Goal: Task Accomplishment & Management: Complete application form

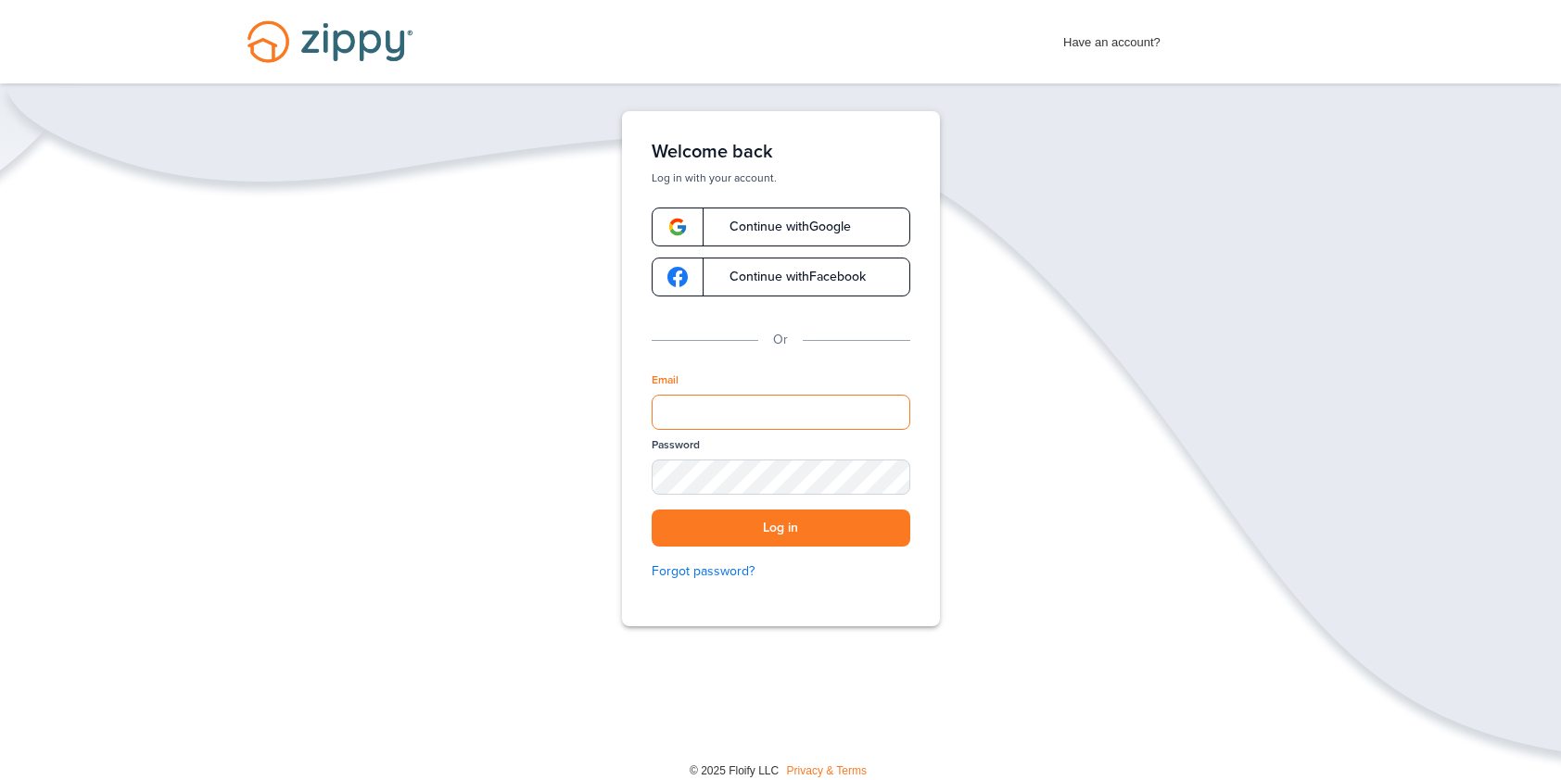
click at [810, 411] on input "Email" at bounding box center [781, 412] width 259 height 35
type input "**********"
click at [809, 525] on button "Log in" at bounding box center [781, 529] width 259 height 38
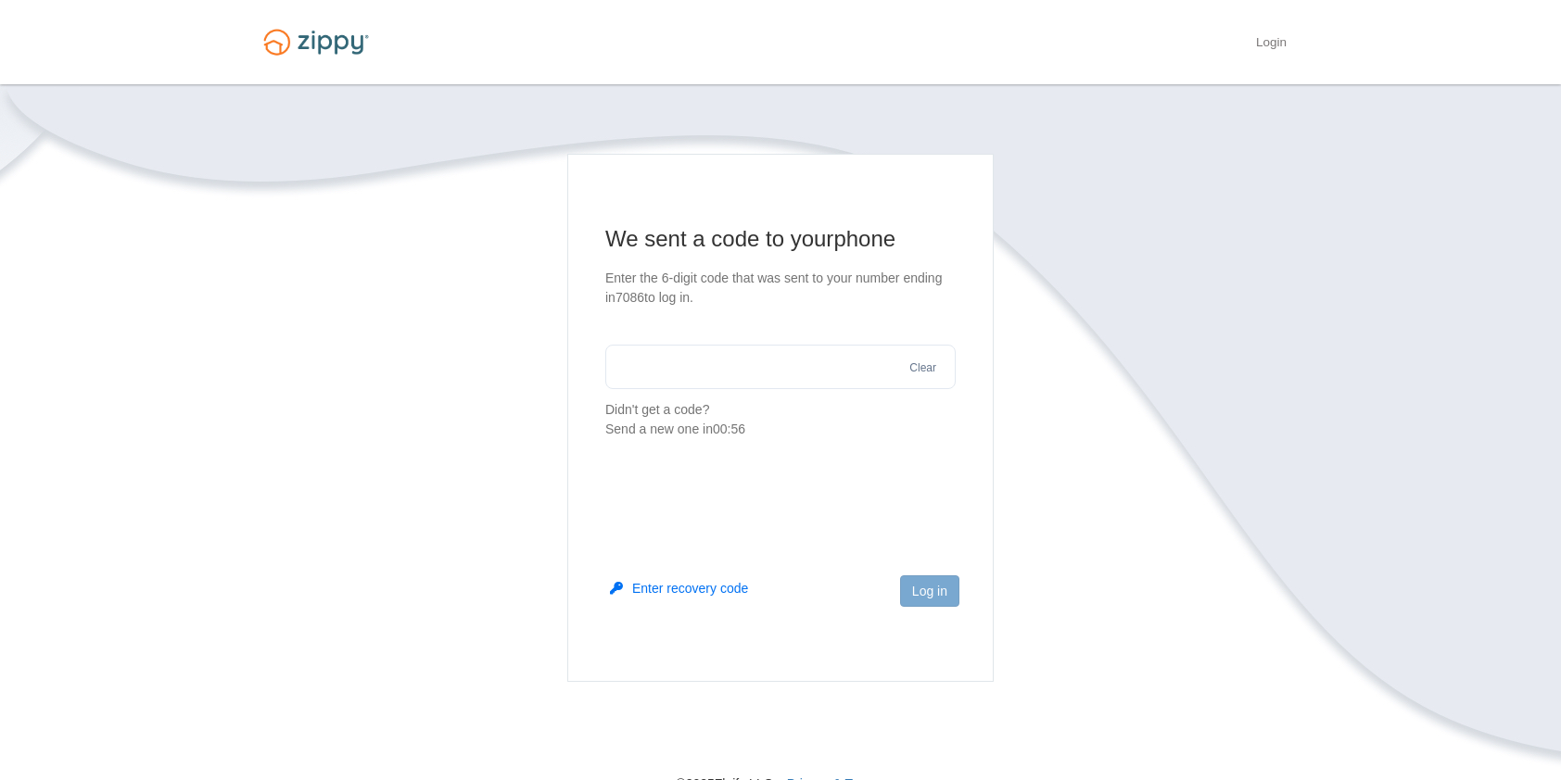
click at [777, 366] on input "text" at bounding box center [780, 367] width 350 height 44
type input "******"
click at [926, 592] on button "Log in" at bounding box center [929, 592] width 59 height 32
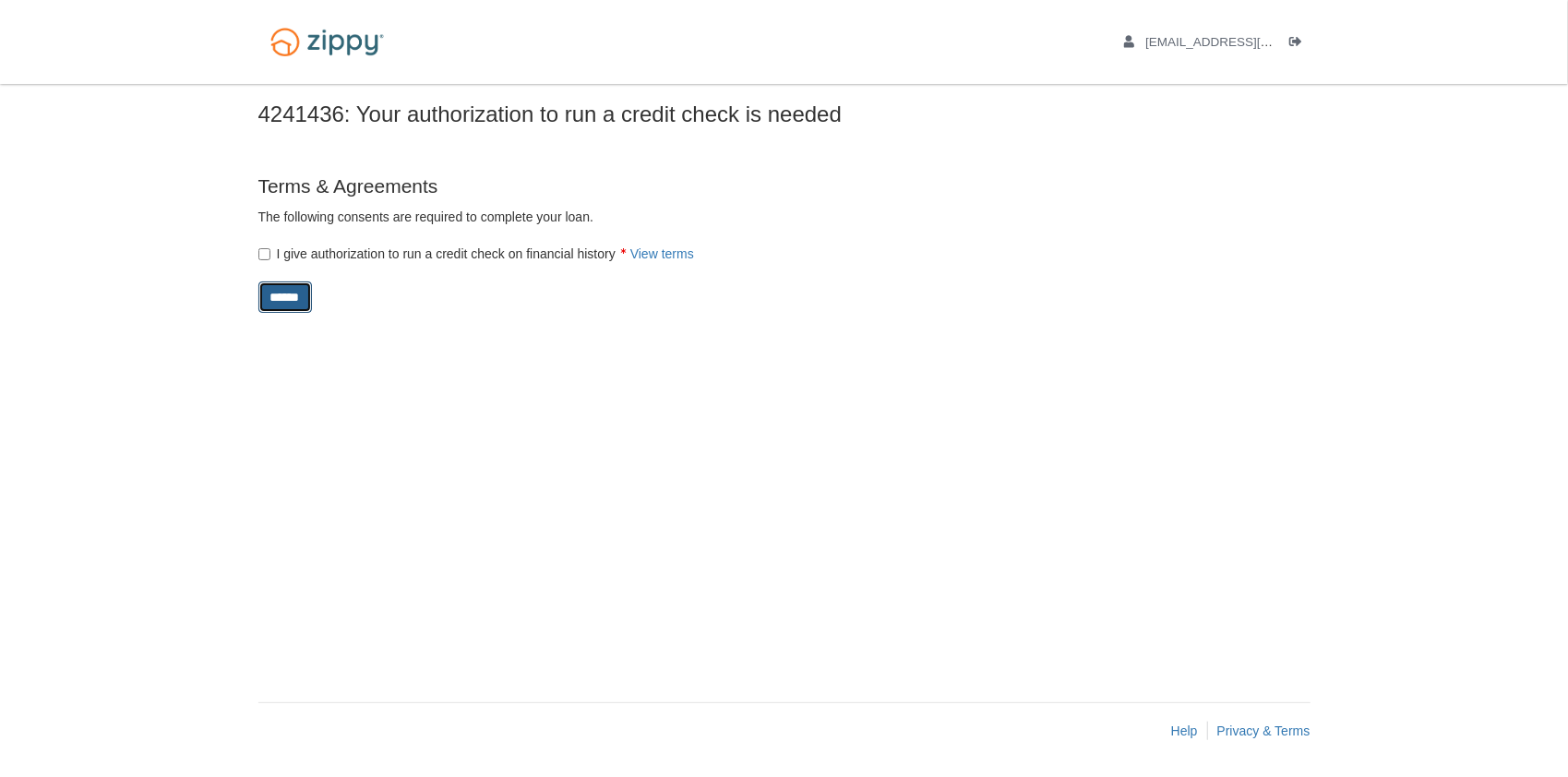
click at [293, 297] on input "******" at bounding box center [286, 298] width 54 height 32
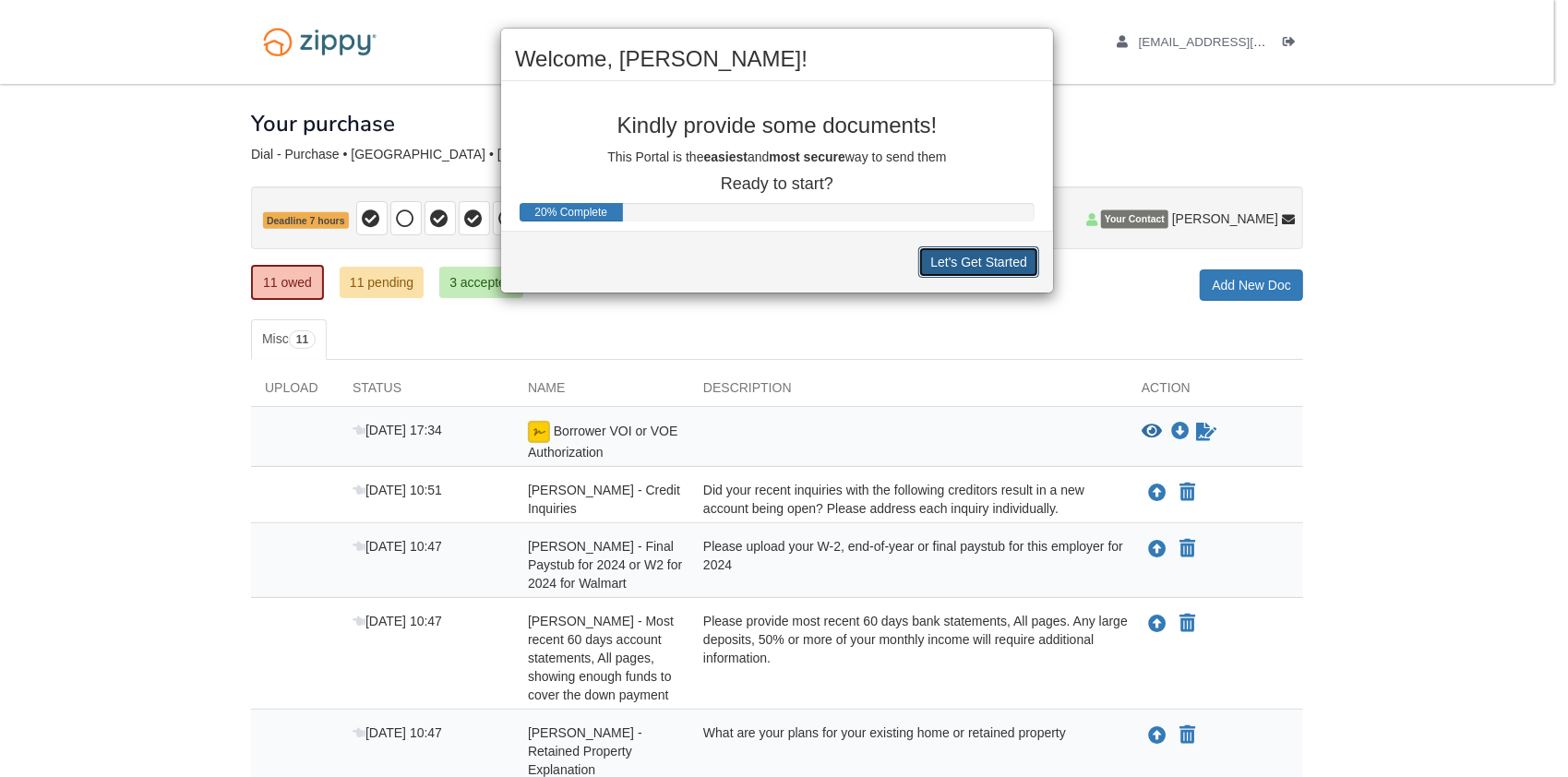
click at [1004, 260] on button "Let's Get Started" at bounding box center [978, 262] width 120 height 32
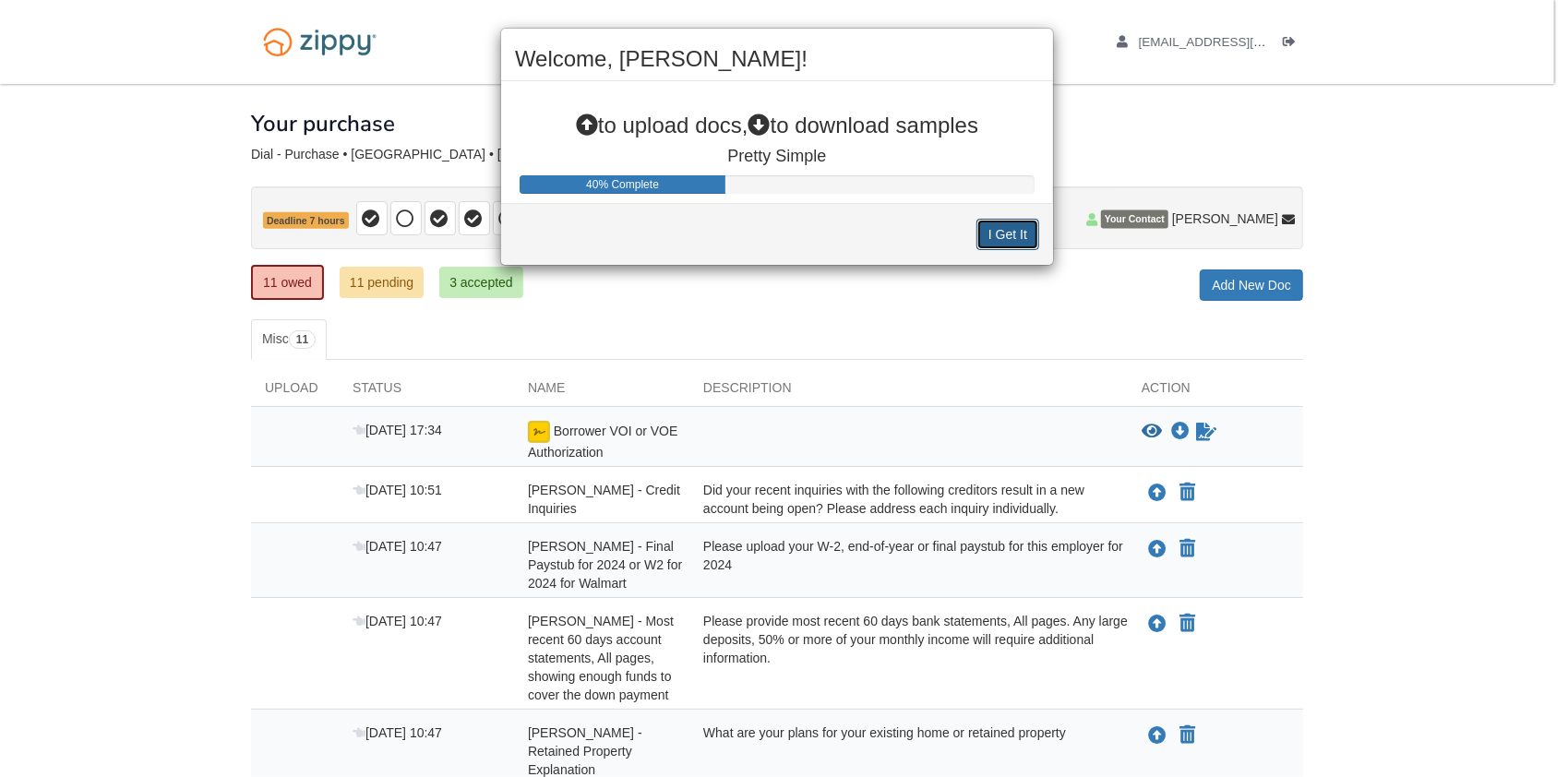
click at [1019, 233] on button "I Get It" at bounding box center [1008, 235] width 63 height 32
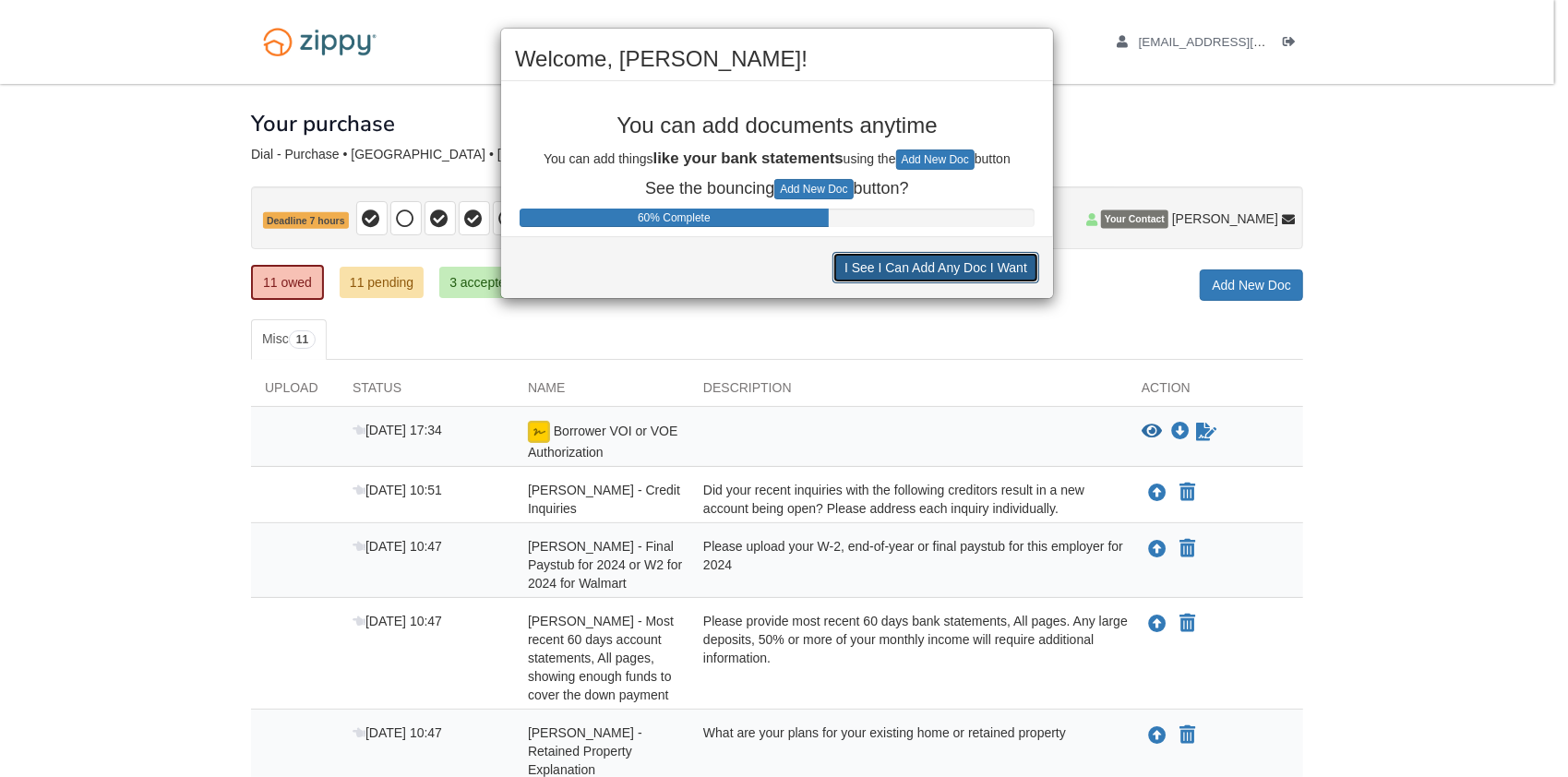
click at [978, 269] on button "I See I Can Add Any Doc I Want" at bounding box center [936, 268] width 207 height 32
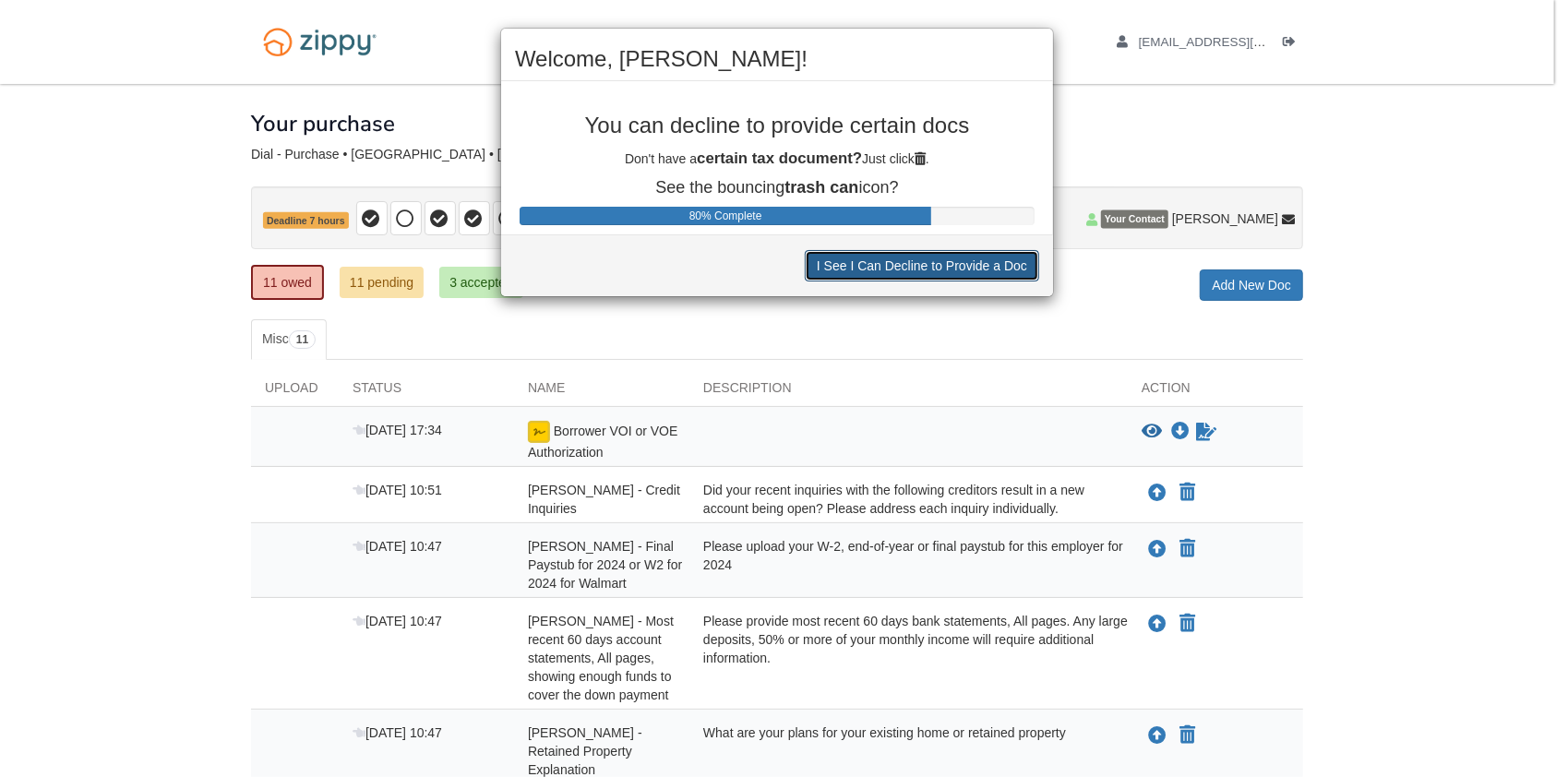
click at [956, 266] on button "I See I Can Decline to Provide a Doc" at bounding box center [921, 266] width 234 height 32
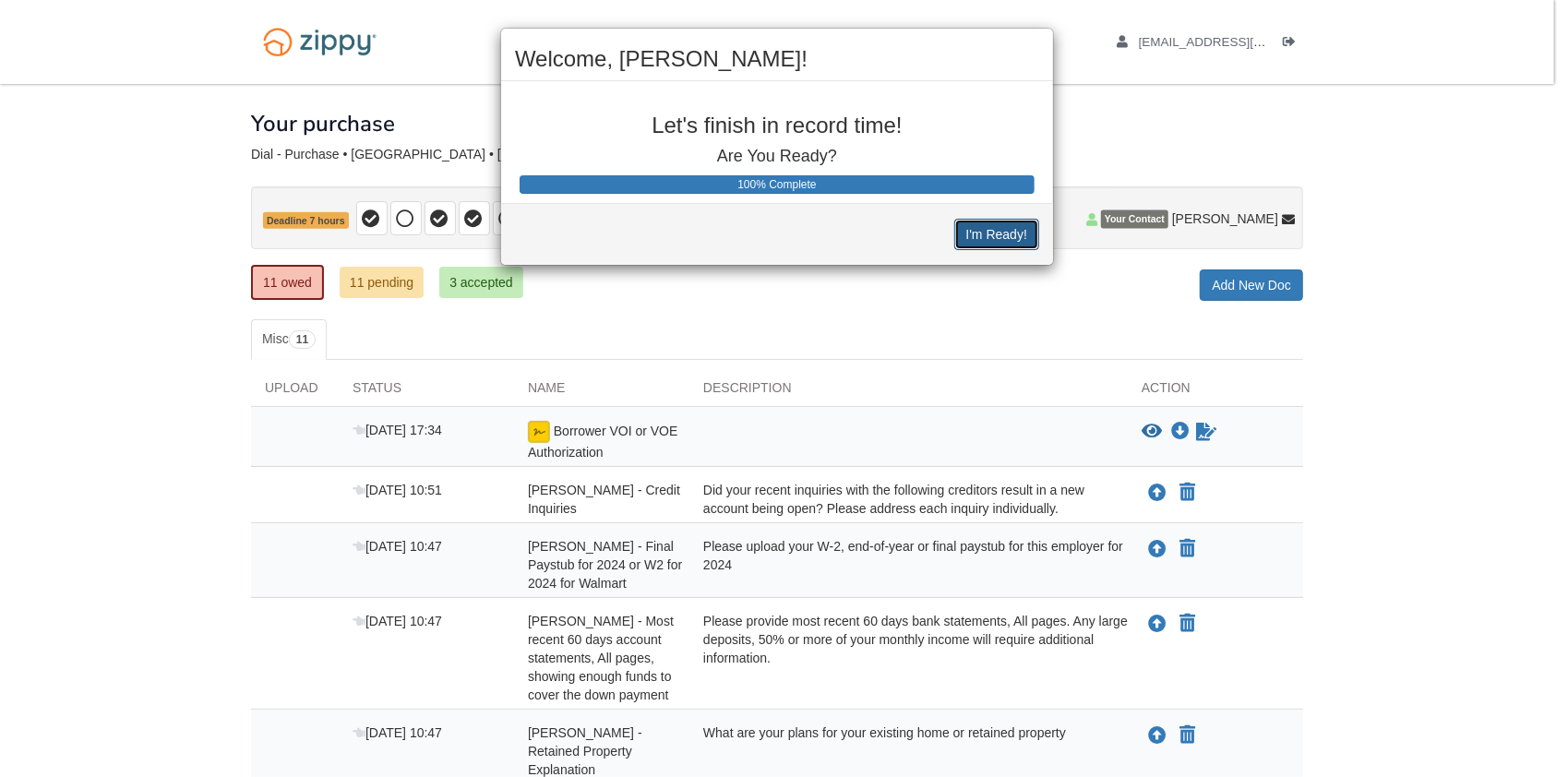
click at [1011, 234] on button "I'm Ready!" at bounding box center [996, 235] width 85 height 32
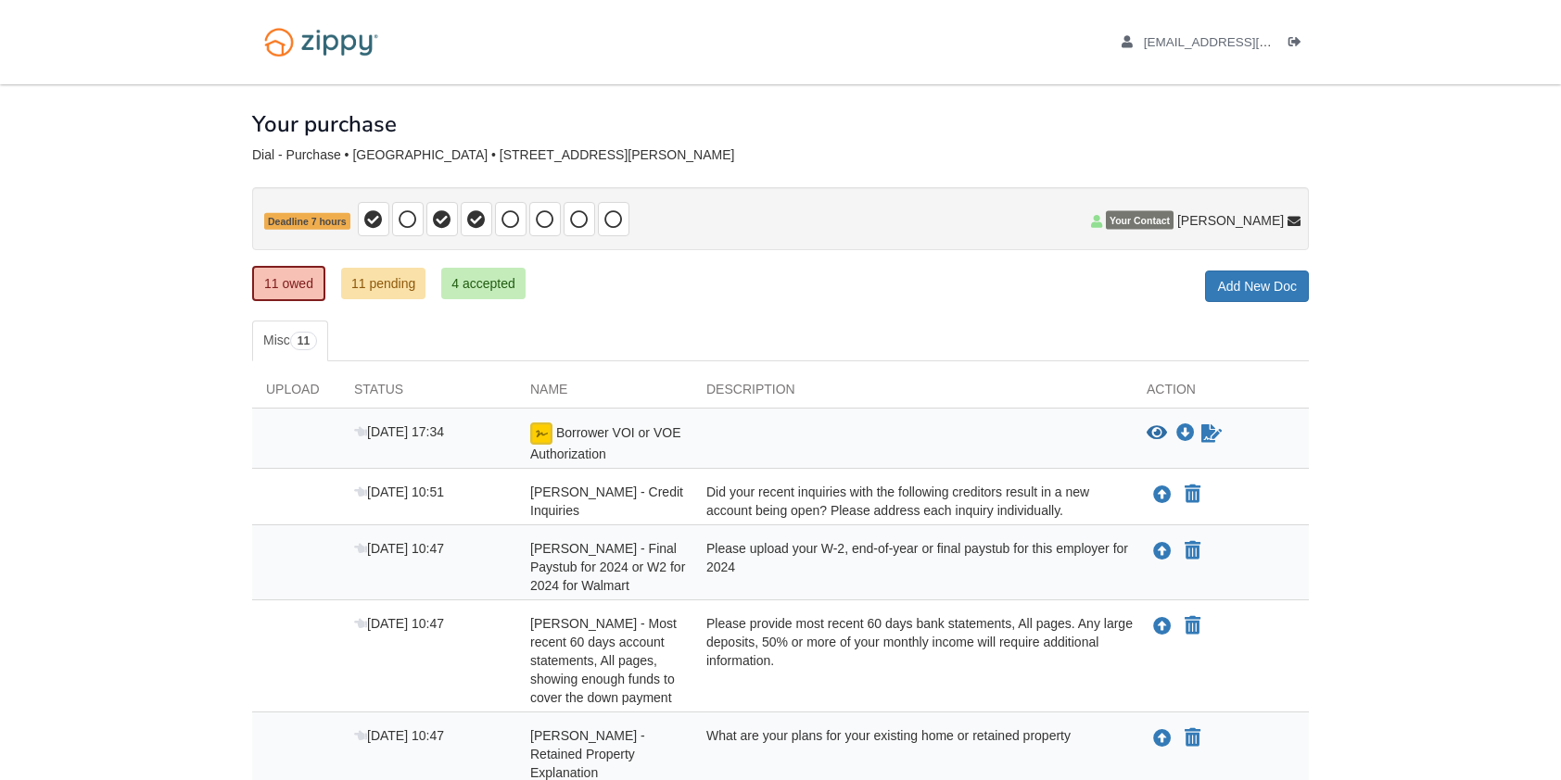
scroll to position [123, 0]
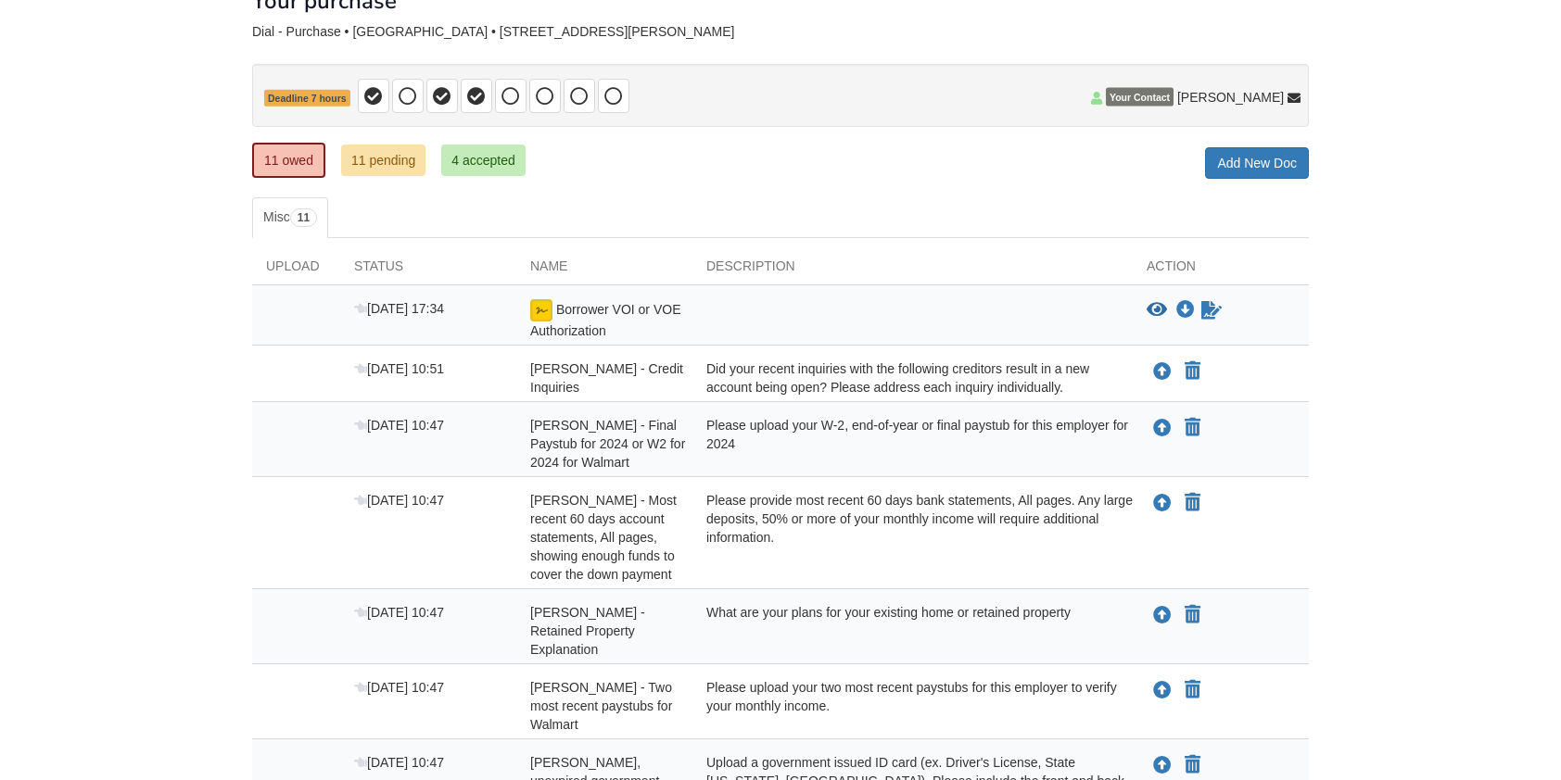
click at [627, 369] on span "[PERSON_NAME] - Credit Inquiries" at bounding box center [606, 377] width 153 height 33
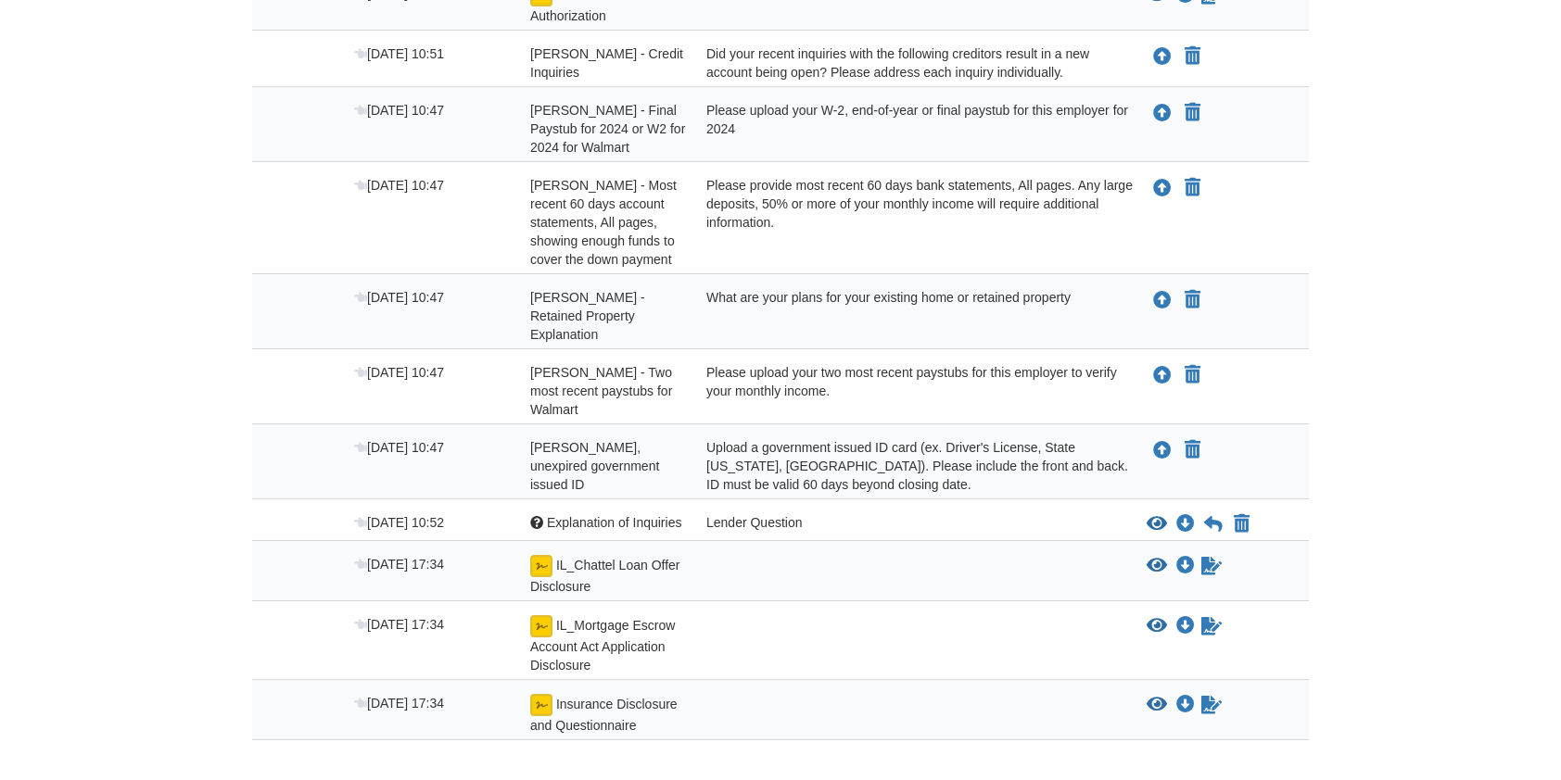
scroll to position [494, 0]
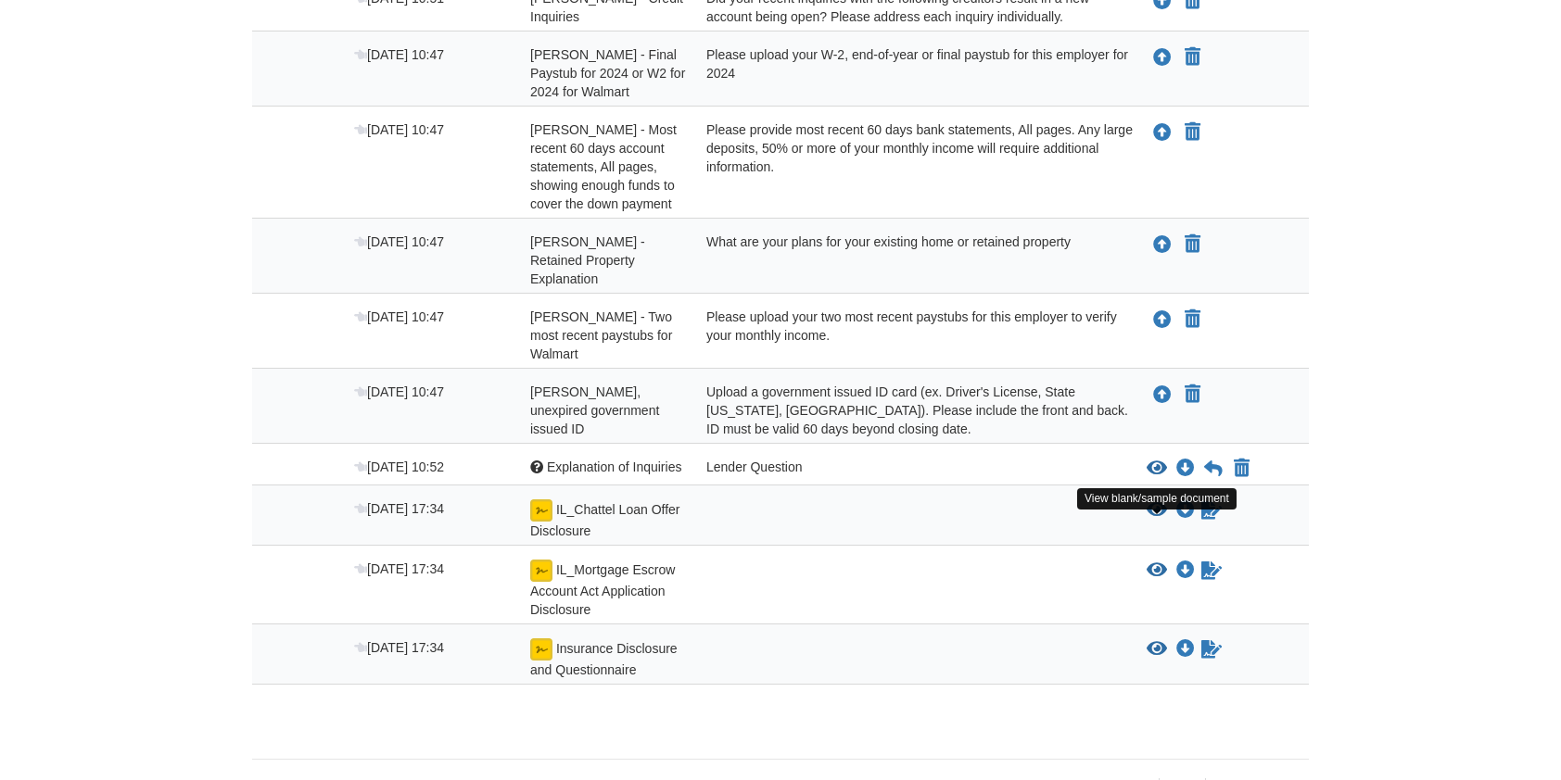
click at [1155, 562] on icon "View IL_Mortgage Escrow Account Act Application Disclosure" at bounding box center [1156, 571] width 20 height 19
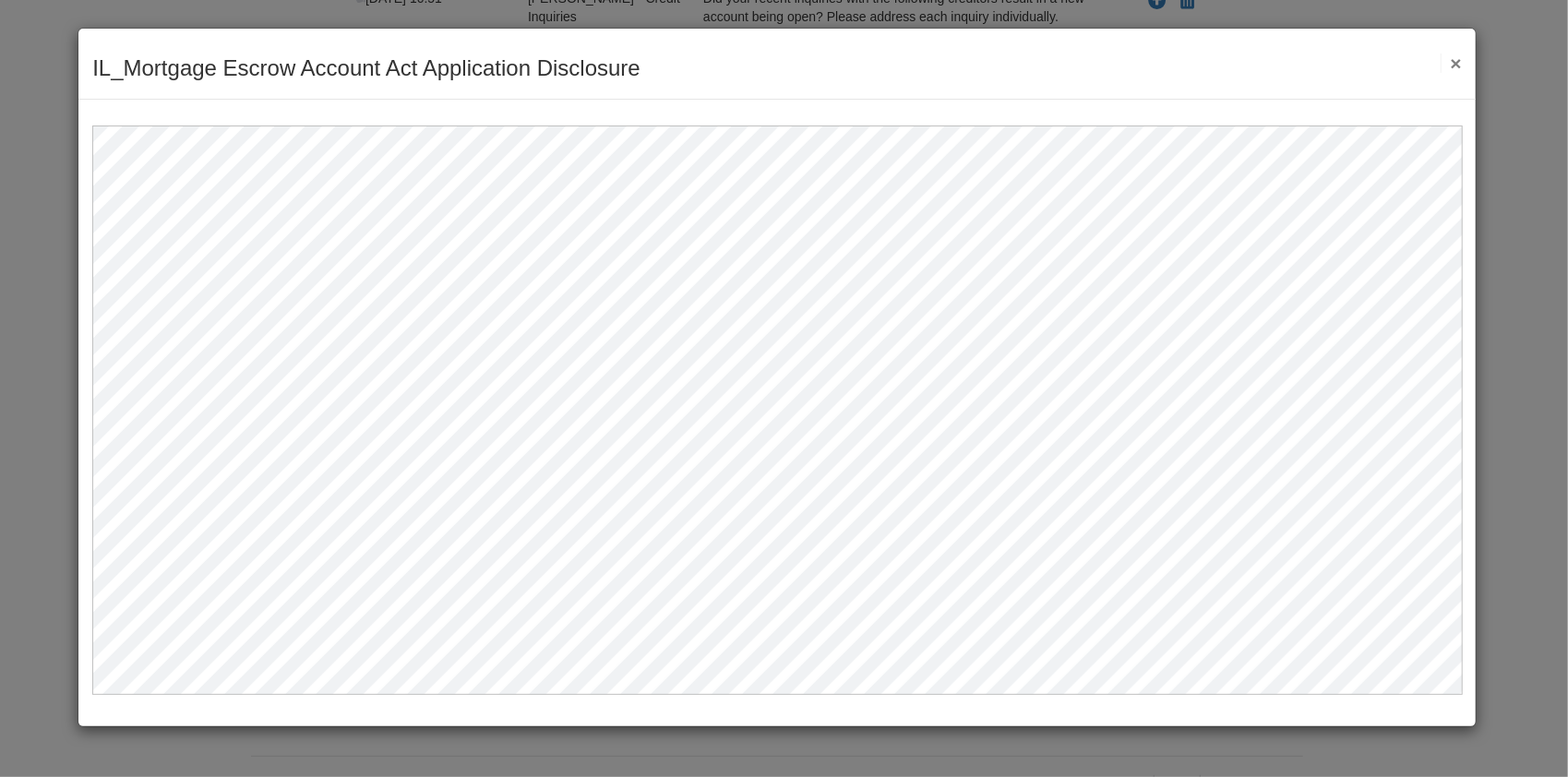
click at [1459, 54] on button "×" at bounding box center [1451, 63] width 21 height 19
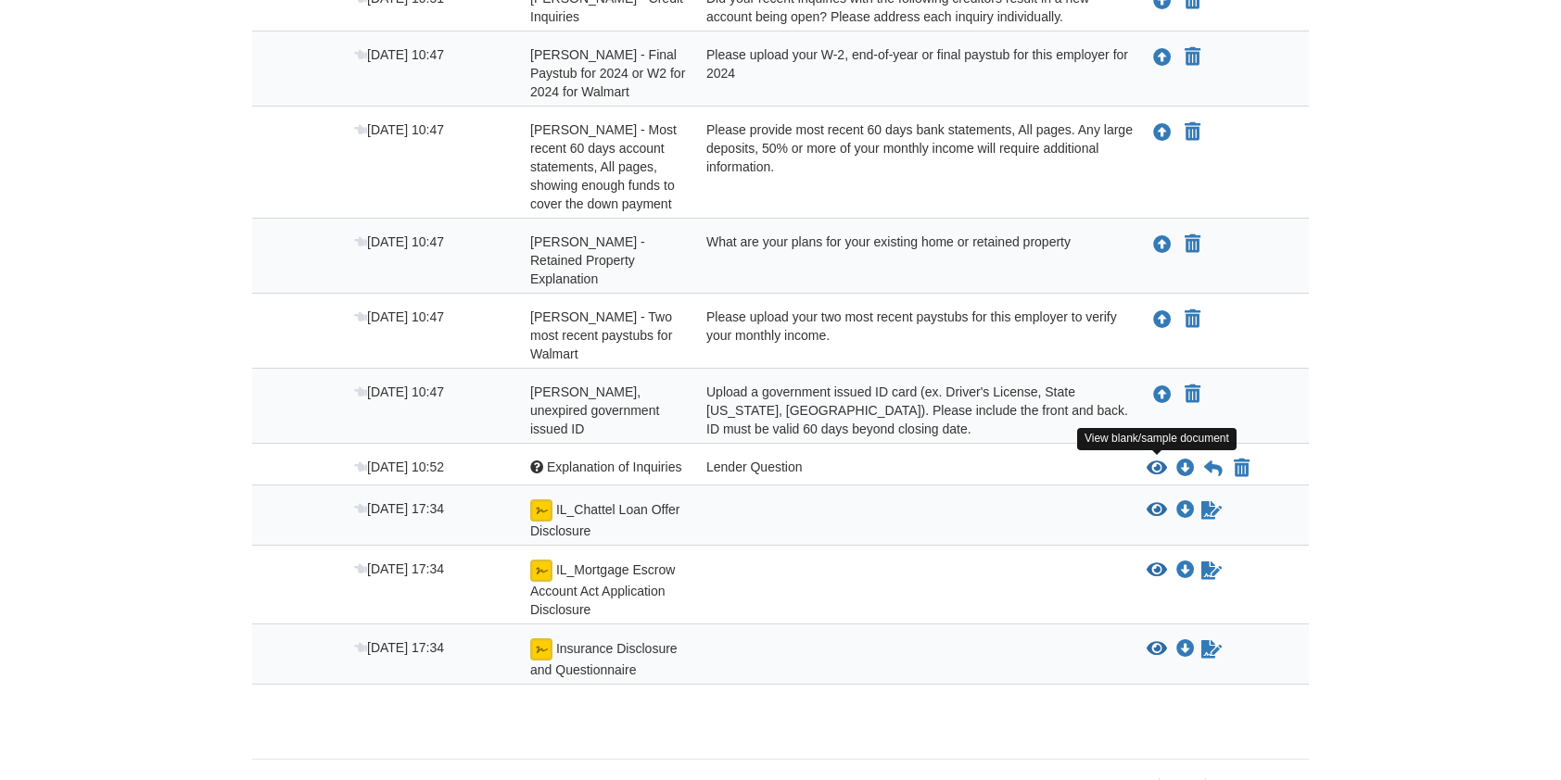
click at [1156, 501] on icon "View IL_Chattel Loan Offer Disclosure" at bounding box center [1156, 510] width 20 height 19
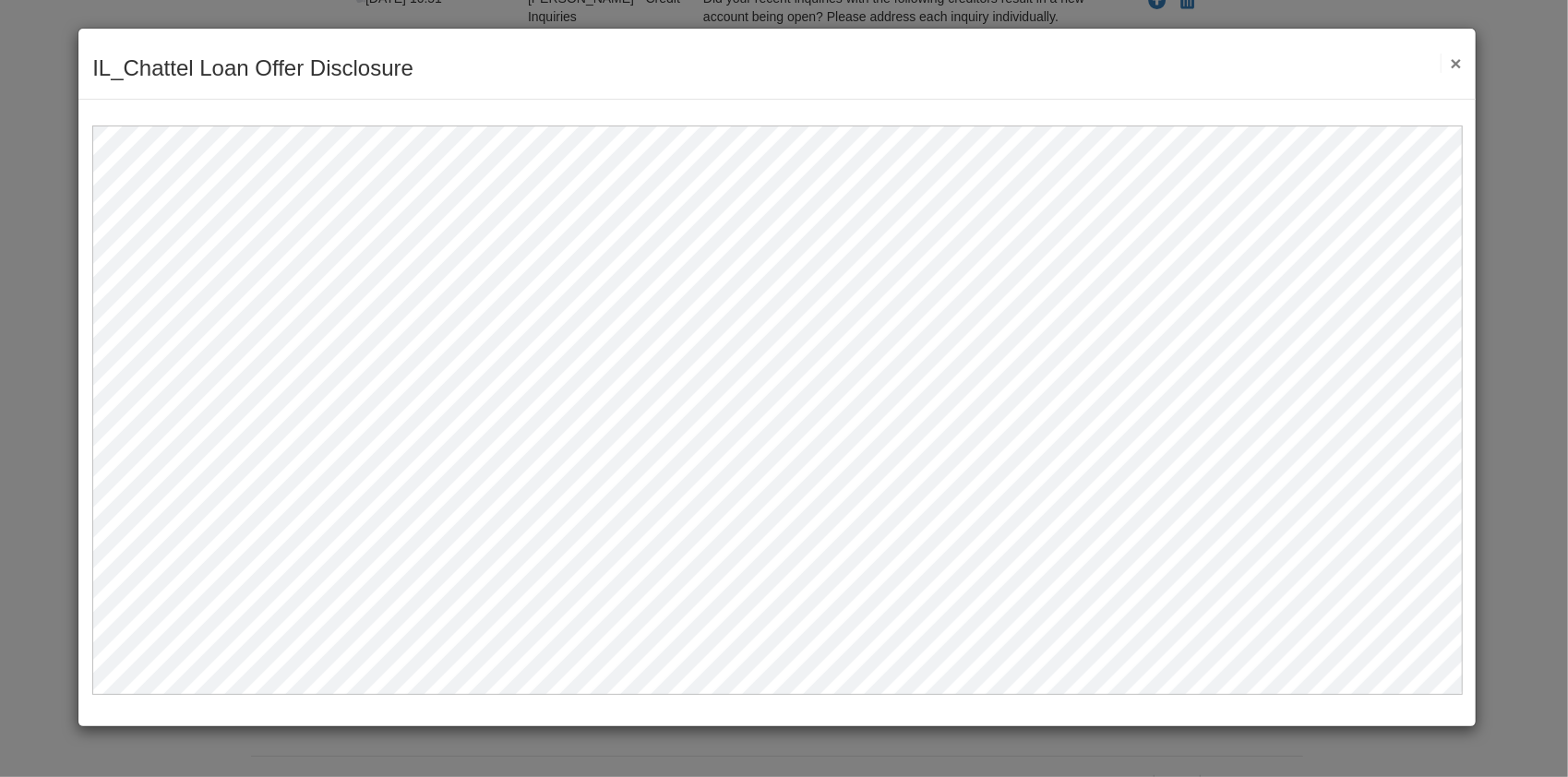
click at [1456, 67] on button "×" at bounding box center [1451, 63] width 21 height 19
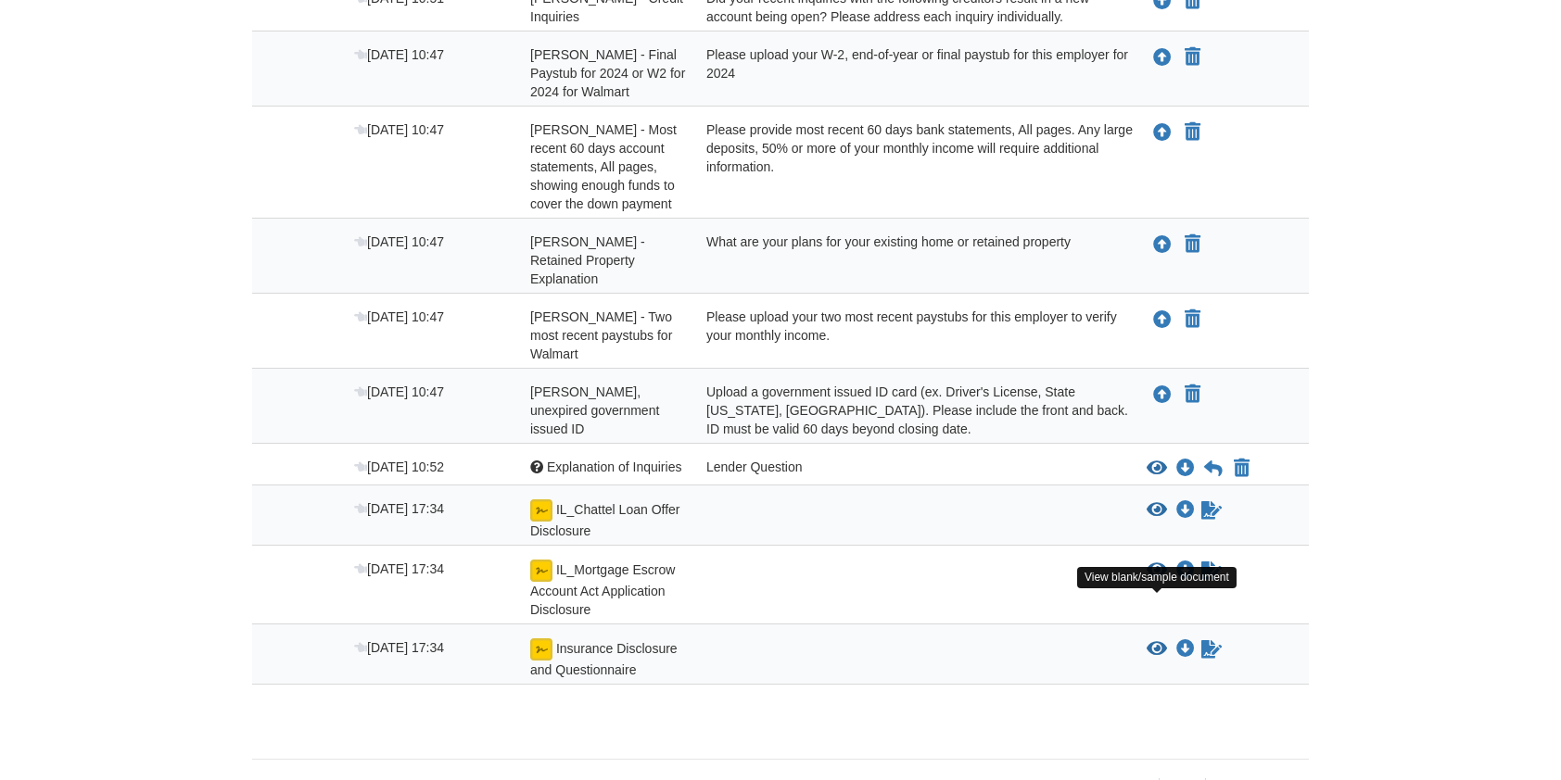
click at [1152, 640] on icon "View Insurance Disclosure and Questionnaire" at bounding box center [1156, 649] width 20 height 19
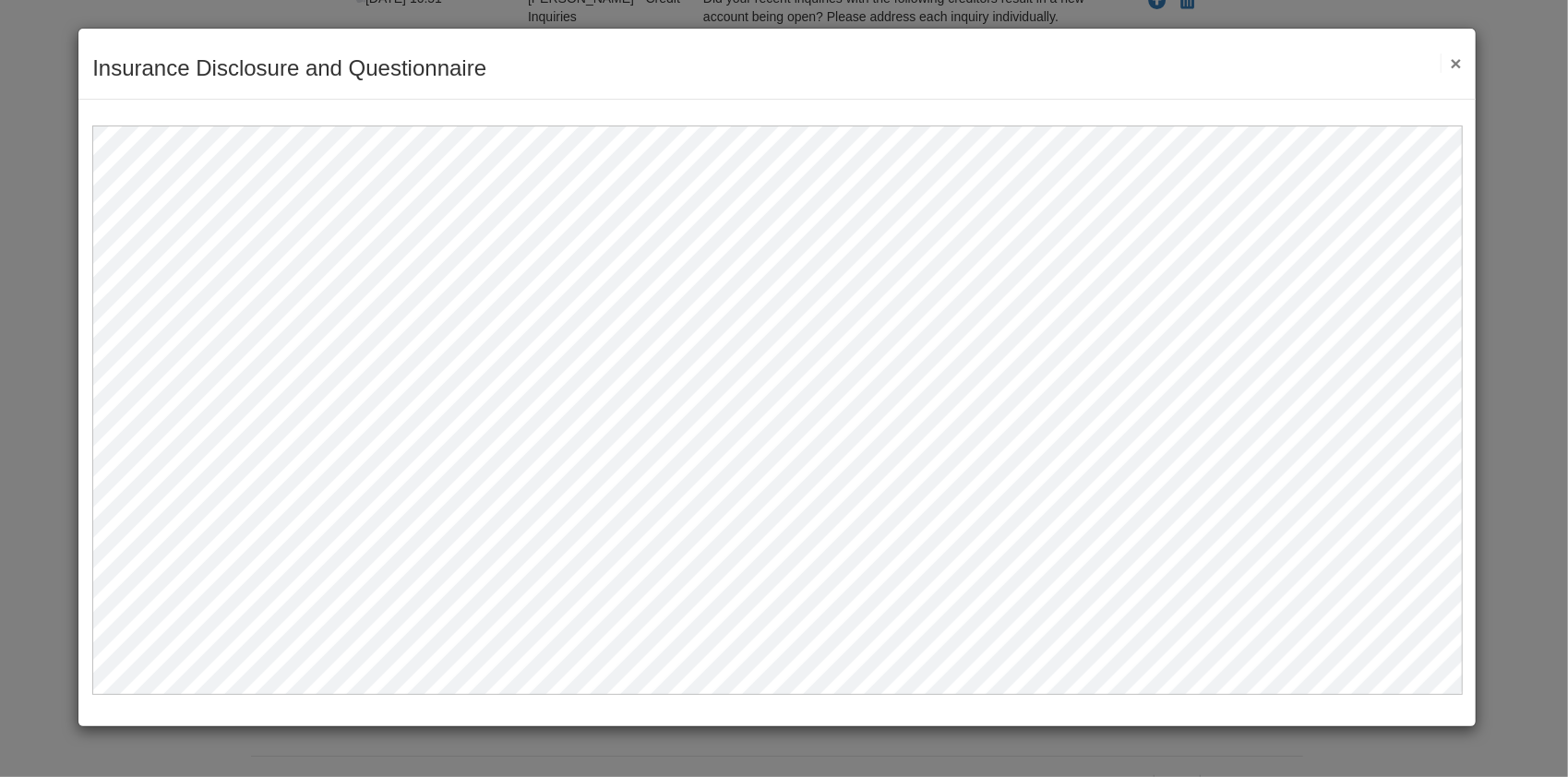
click at [1453, 60] on button "×" at bounding box center [1451, 63] width 21 height 19
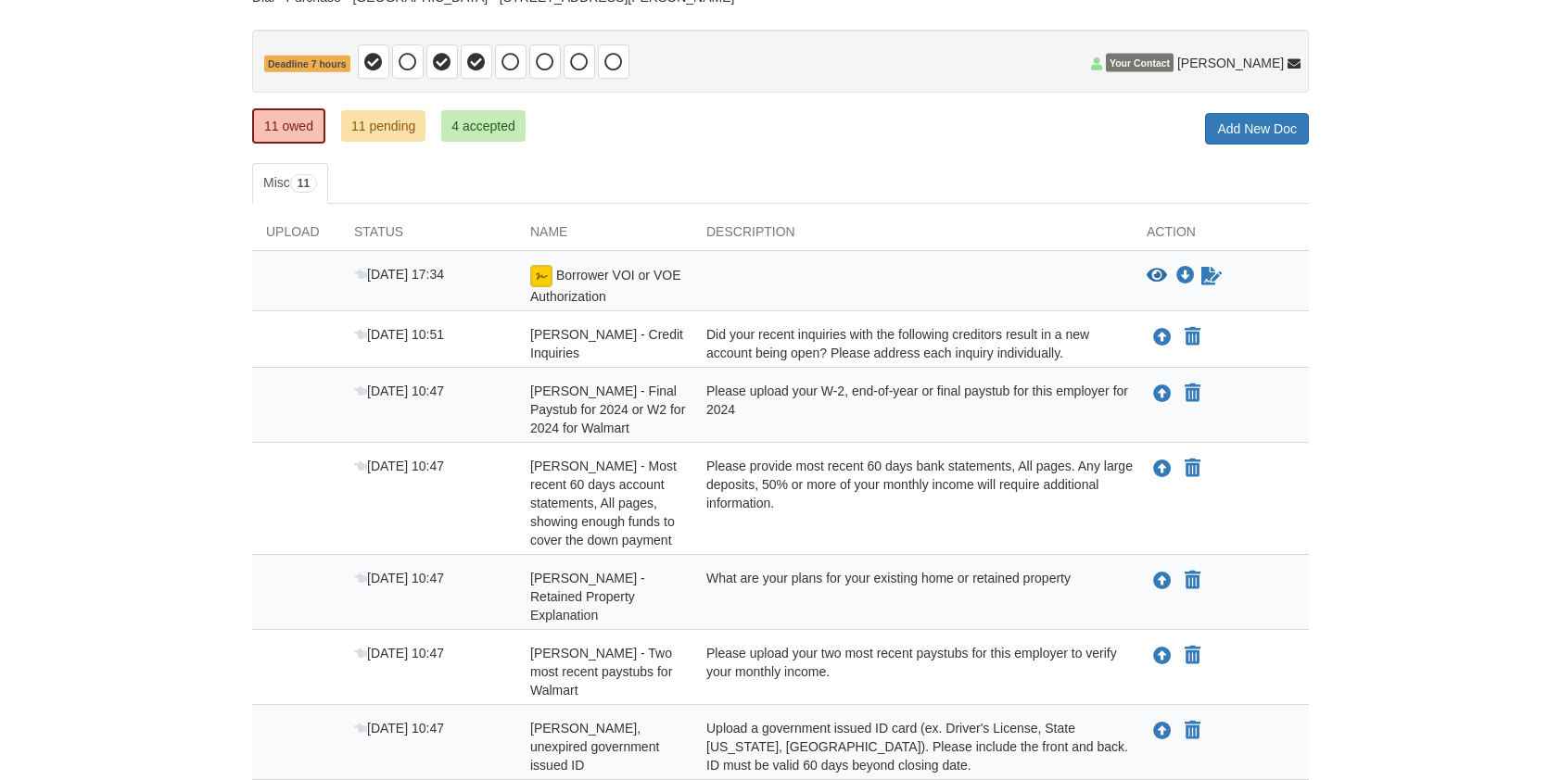
scroll to position [0, 0]
